Goal: Check status

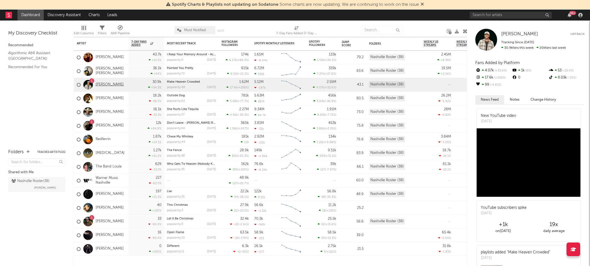
click at [101, 83] on link "[PERSON_NAME]" at bounding box center [110, 84] width 28 height 5
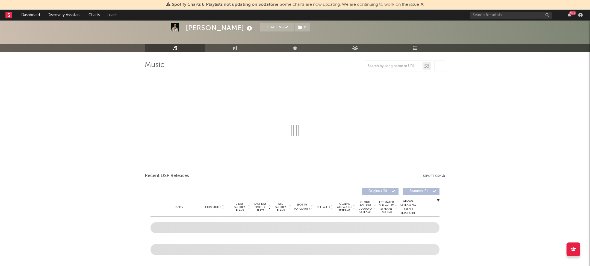
scroll to position [25, 0]
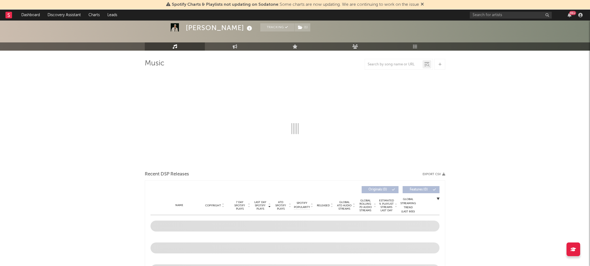
select select "6m"
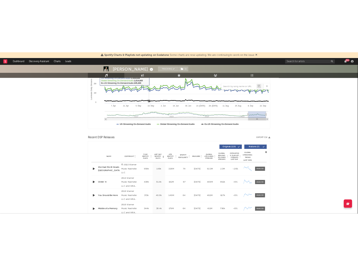
scroll to position [0, 0]
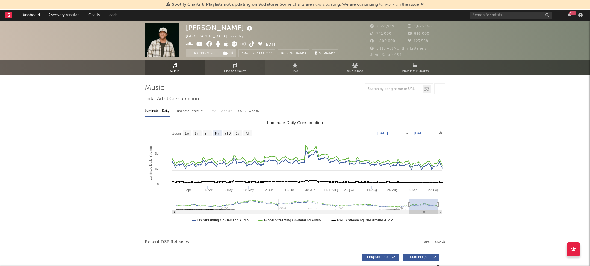
click at [230, 72] on span "Engagement" at bounding box center [235, 71] width 22 height 7
select select "1w"
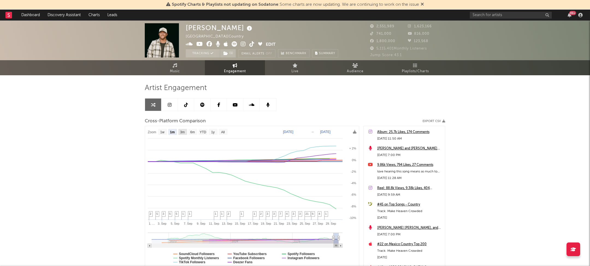
click at [180, 133] on rect at bounding box center [182, 132] width 9 height 6
select select "3m"
type input "[DATE]"
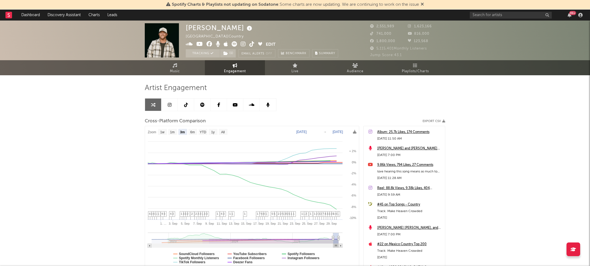
select select "3m"
